Goal: Task Accomplishment & Management: Complete application form

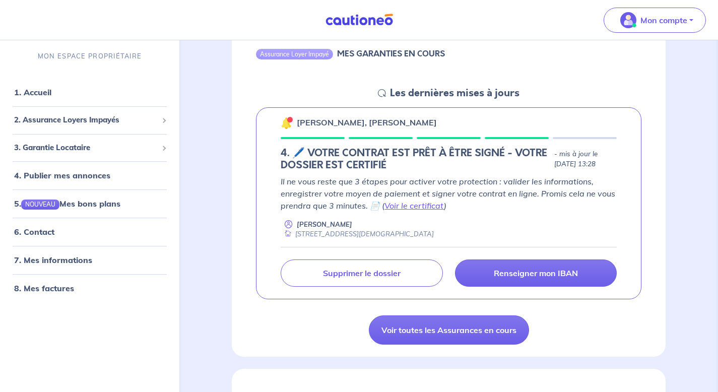
scroll to position [115, 0]
click at [408, 205] on link "Voir le certificat" at bounding box center [413, 205] width 59 height 10
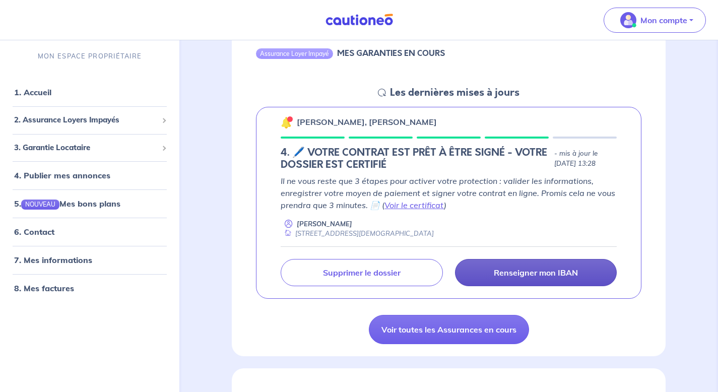
click at [480, 270] on link "Renseigner mon IBAN" at bounding box center [536, 272] width 162 height 27
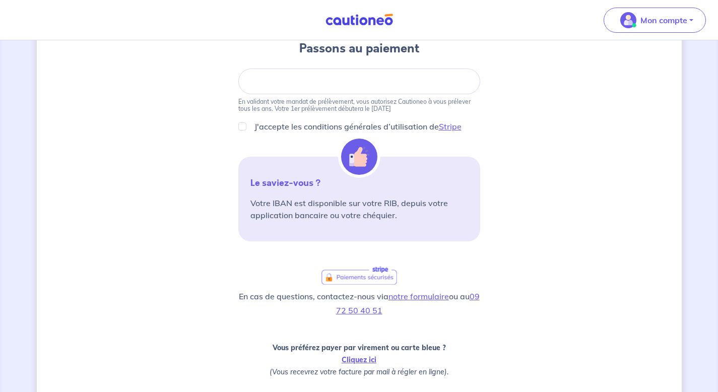
scroll to position [250, 0]
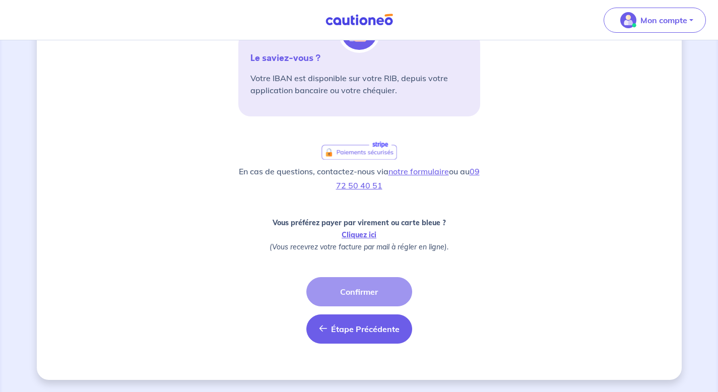
click at [331, 335] on button "Étape Précédente Précédent" at bounding box center [359, 328] width 106 height 29
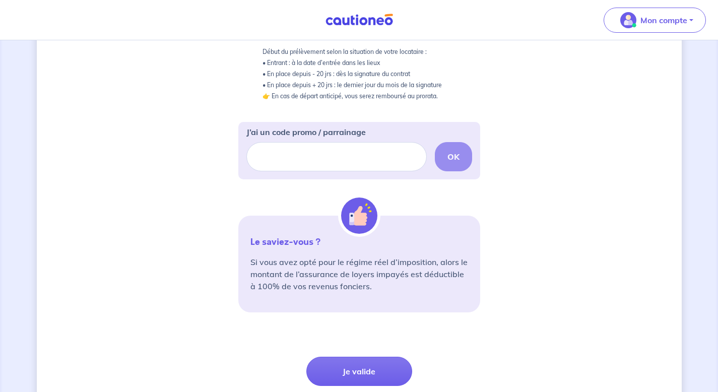
scroll to position [284, 0]
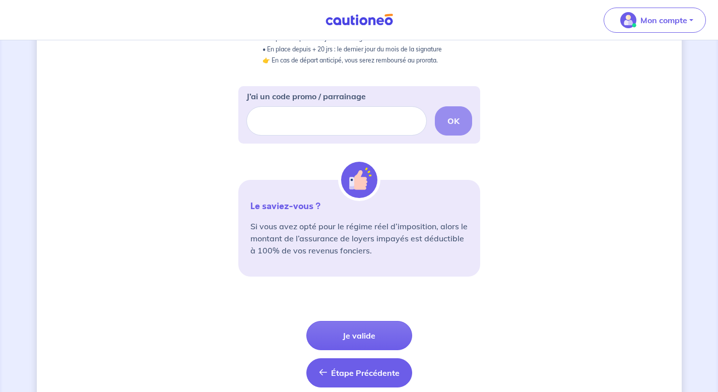
click at [334, 386] on button "Étape Précédente Précédent" at bounding box center [359, 372] width 106 height 29
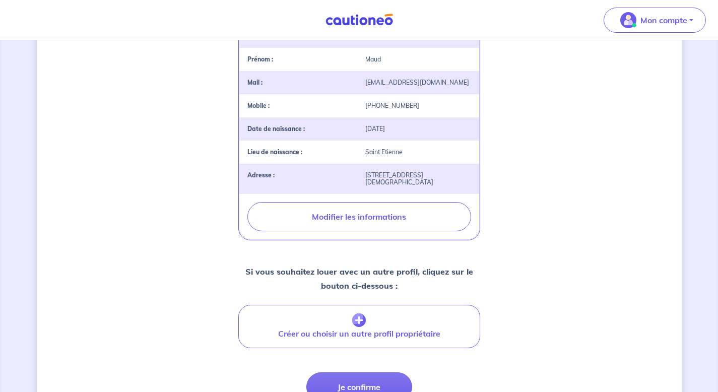
scroll to position [269, 0]
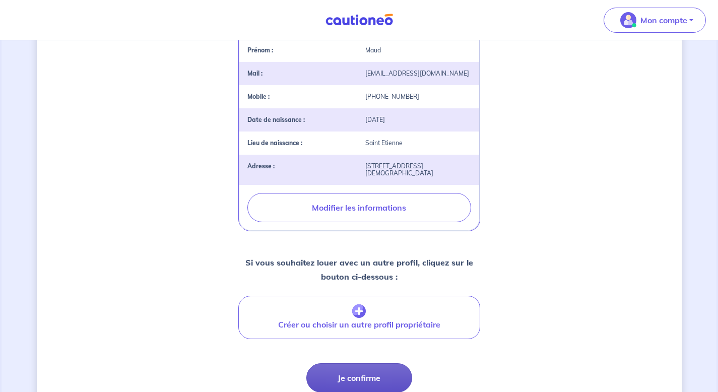
click at [324, 372] on button "Je confirme" at bounding box center [359, 377] width 106 height 29
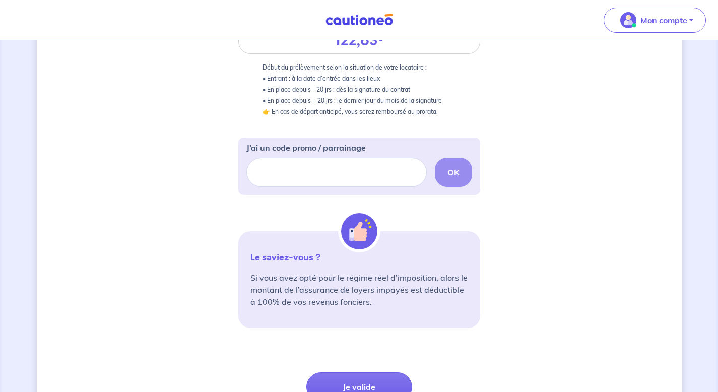
scroll to position [327, 0]
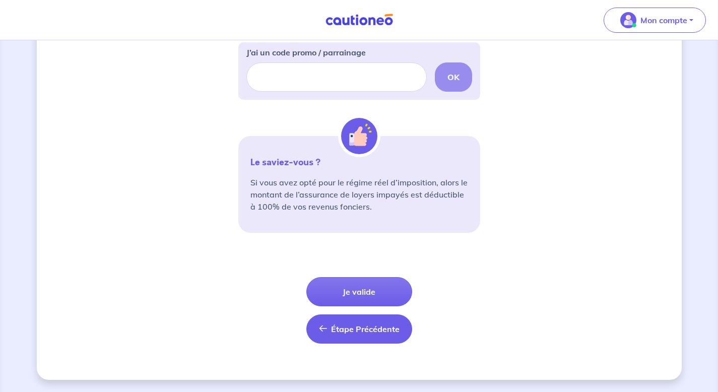
click at [346, 332] on span "Étape Précédente" at bounding box center [365, 329] width 69 height 10
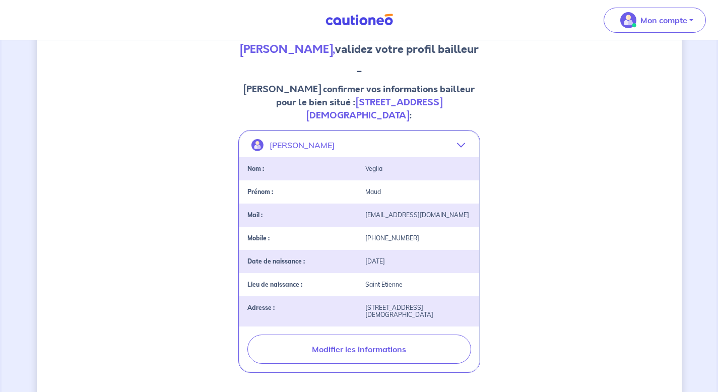
scroll to position [343, 0]
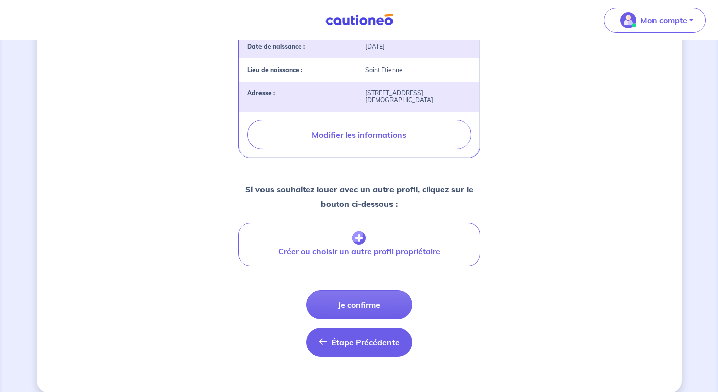
click at [344, 337] on span "Étape Précédente" at bounding box center [365, 342] width 69 height 10
select select "FR"
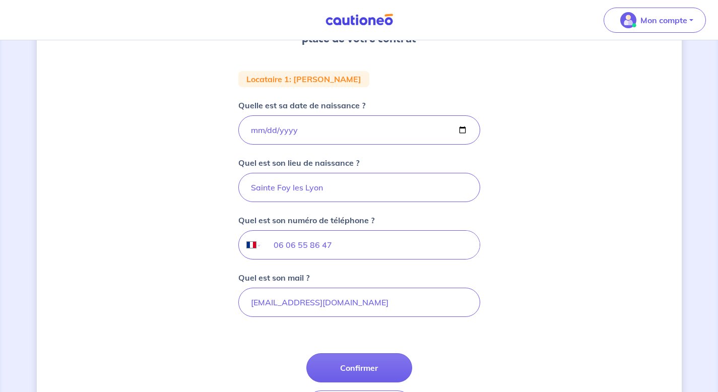
scroll to position [168, 0]
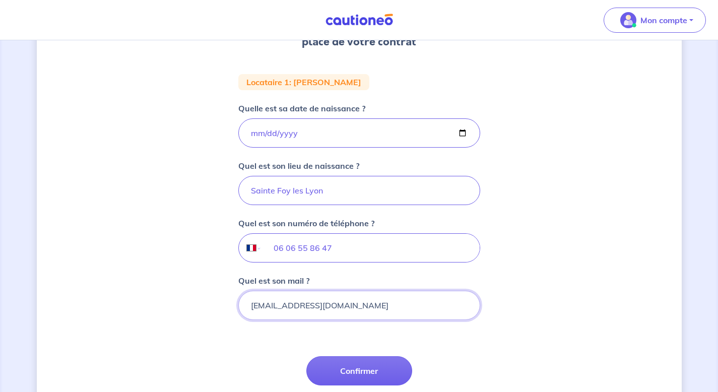
drag, startPoint x: 348, startPoint y: 307, endPoint x: 237, endPoint y: 306, distance: 110.3
click at [237, 307] on div "1 2 3 Informations bail Informations propriétaire Paiement signature Renseignez…" at bounding box center [359, 172] width 645 height 574
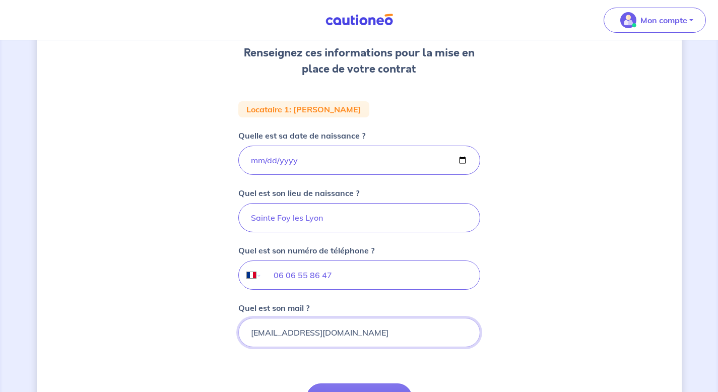
scroll to position [247, 0]
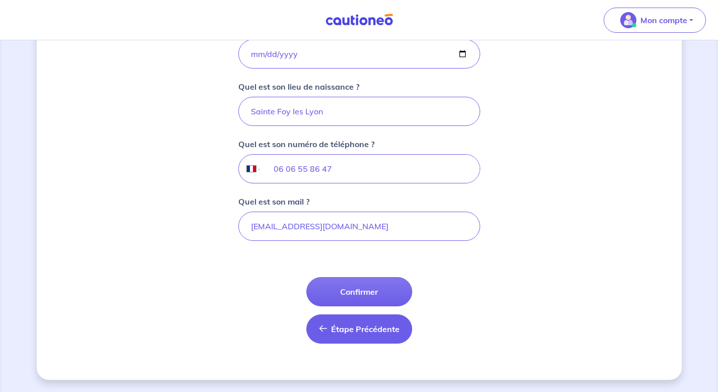
click at [359, 327] on span "Étape Précédente" at bounding box center [365, 329] width 69 height 10
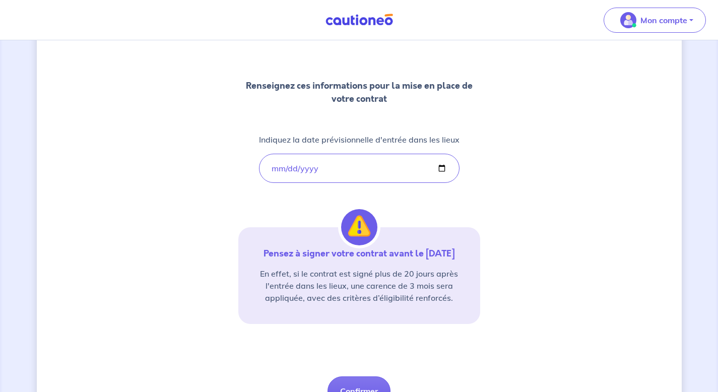
scroll to position [160, 0]
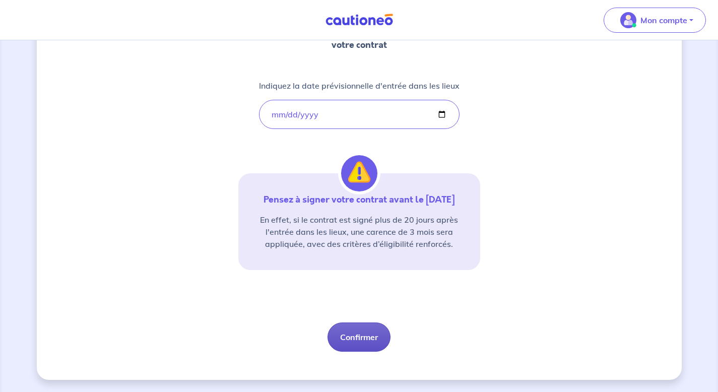
click at [357, 344] on button "Confirmer" at bounding box center [358, 336] width 63 height 29
select select "FR"
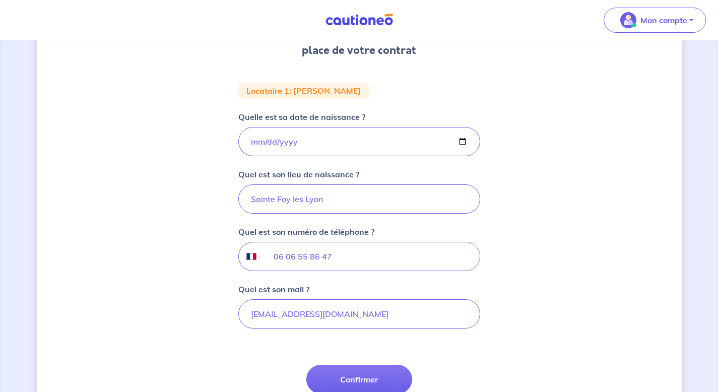
scroll to position [222, 0]
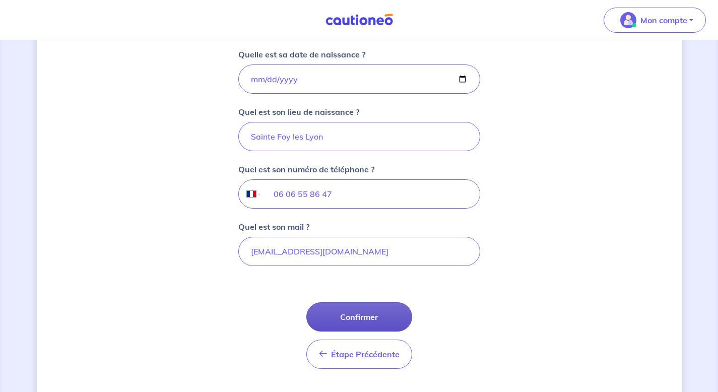
click at [359, 314] on button "Confirmer" at bounding box center [359, 316] width 106 height 29
select select "FR"
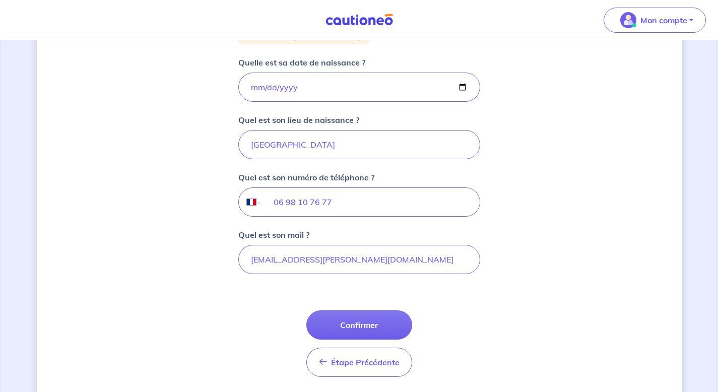
scroll to position [225, 0]
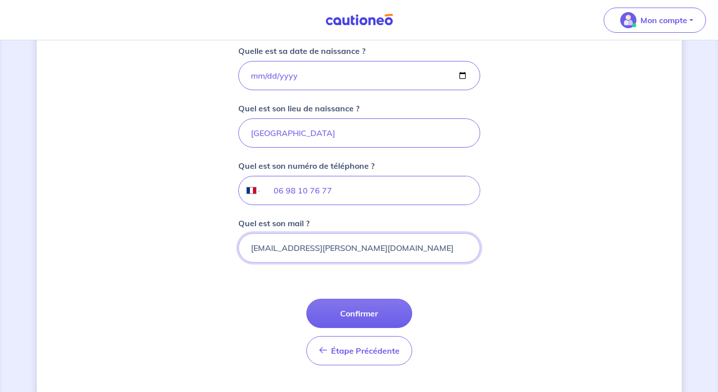
drag, startPoint x: 364, startPoint y: 252, endPoint x: 209, endPoint y: 252, distance: 155.6
click at [208, 252] on div "1 2 3 Informations bail Informations propriétaire Paiement signature Renseignez…" at bounding box center [359, 114] width 645 height 574
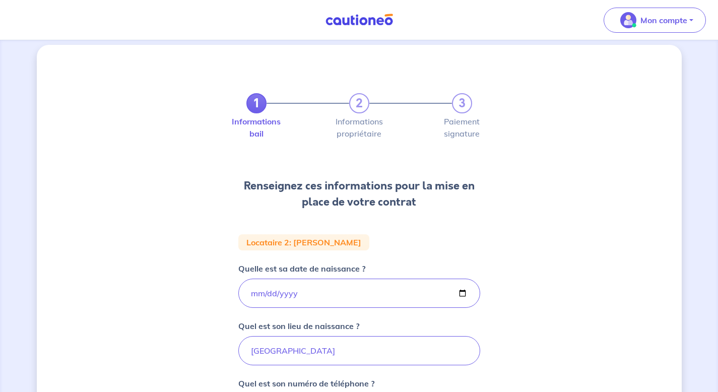
scroll to position [0, 0]
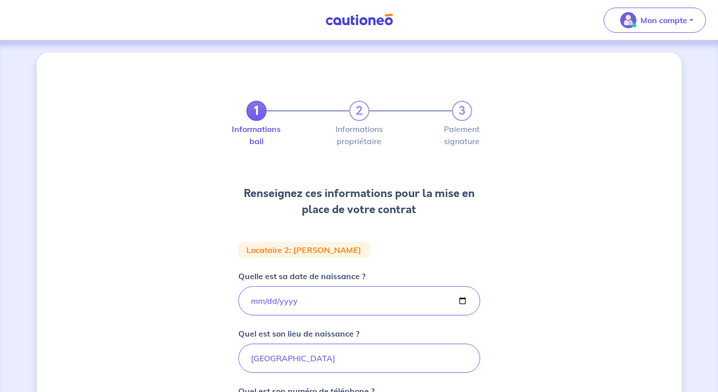
select select "FR"
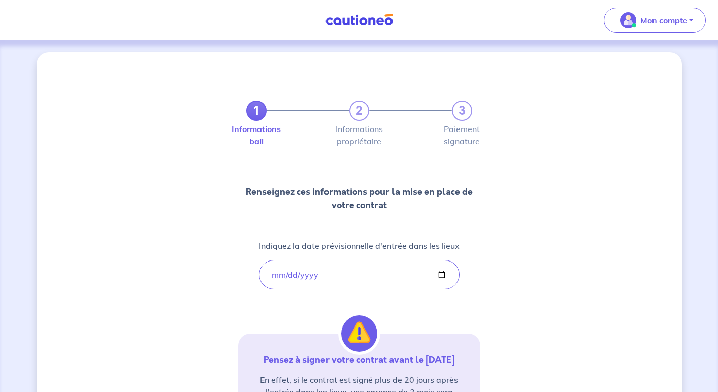
select select "FR"
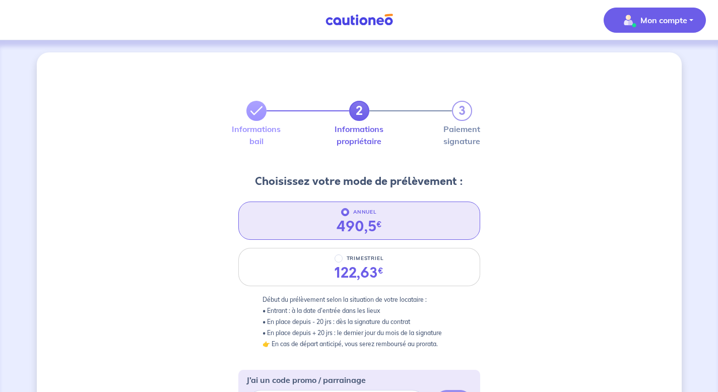
click at [659, 19] on p "Mon compte" at bounding box center [663, 20] width 47 height 12
click at [628, 65] on link "Mes informations" at bounding box center [644, 62] width 81 height 16
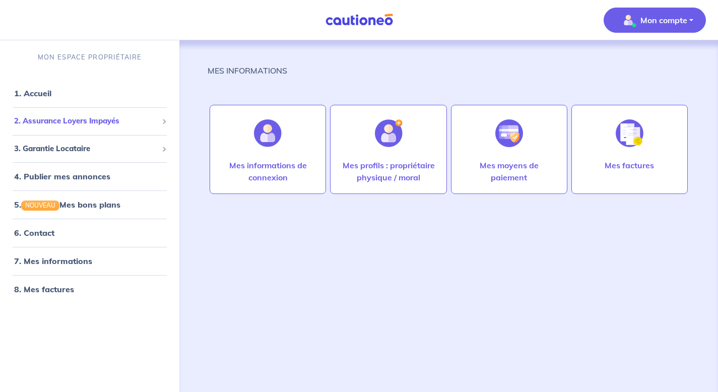
click at [63, 123] on span "2. Assurance Loyers Impayés" at bounding box center [86, 121] width 144 height 12
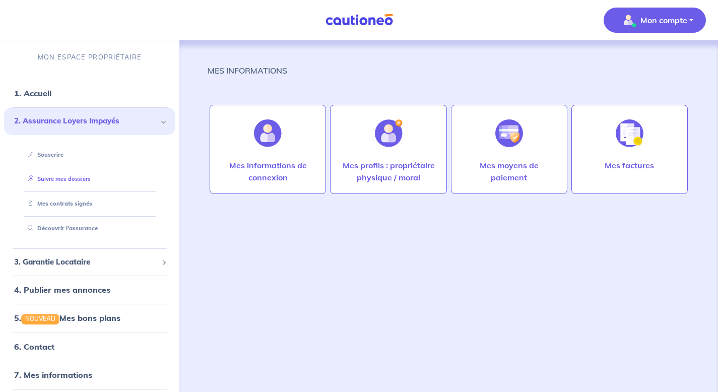
click at [55, 179] on link "Suivre mes dossiers" at bounding box center [57, 178] width 67 height 7
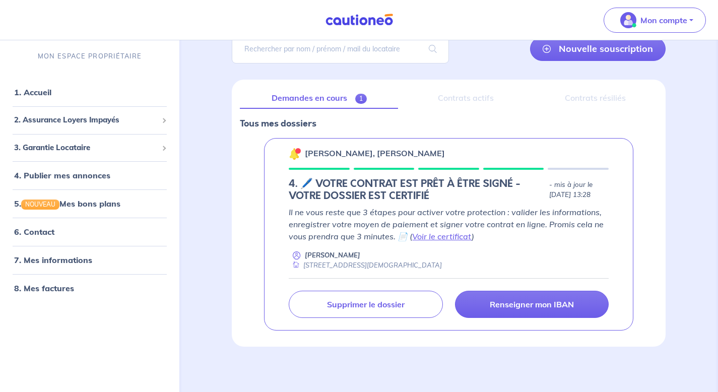
scroll to position [84, 0]
click at [79, 205] on link "5. NOUVEAU Mes bons plans" at bounding box center [66, 203] width 105 height 10
